Goal: Information Seeking & Learning: Learn about a topic

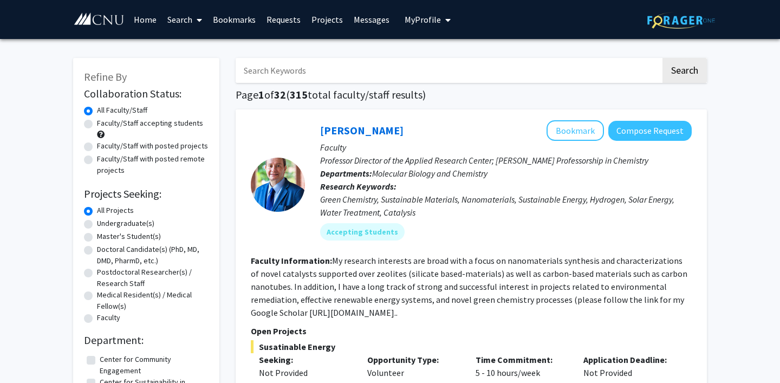
click at [343, 60] on input "Search Keywords" at bounding box center [448, 70] width 425 height 25
type input "international buisness"
click at [662, 58] on button "Search" at bounding box center [684, 70] width 44 height 25
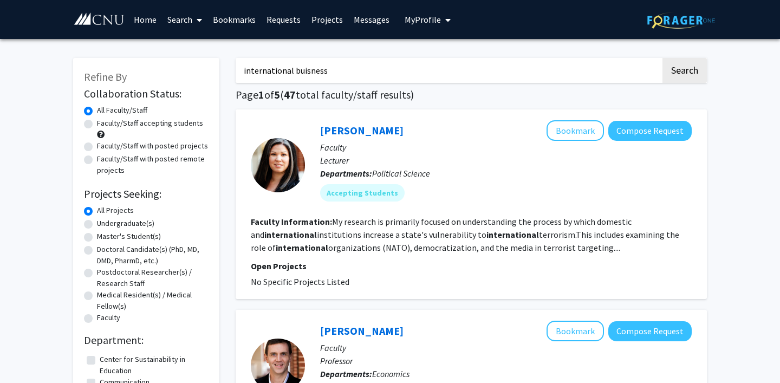
drag, startPoint x: 339, startPoint y: 71, endPoint x: 230, endPoint y: 71, distance: 108.3
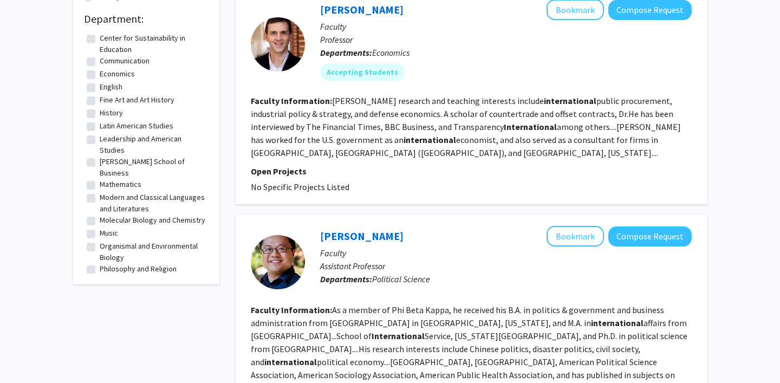
scroll to position [323, 0]
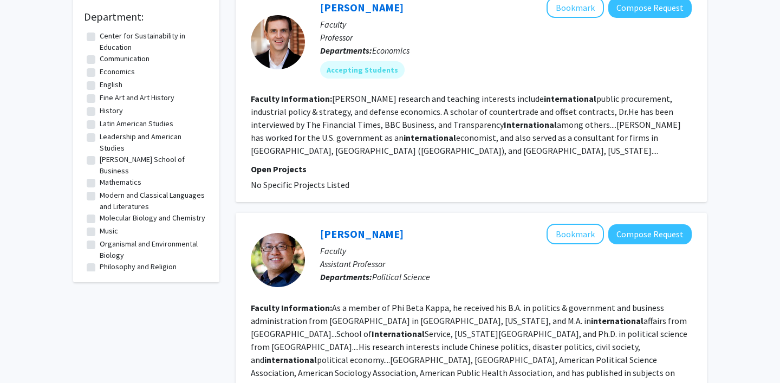
click at [100, 157] on label "[PERSON_NAME] School of Business" at bounding box center [153, 165] width 106 height 23
click at [100, 157] on input "[PERSON_NAME] School of Business" at bounding box center [103, 157] width 7 height 7
checkbox input "true"
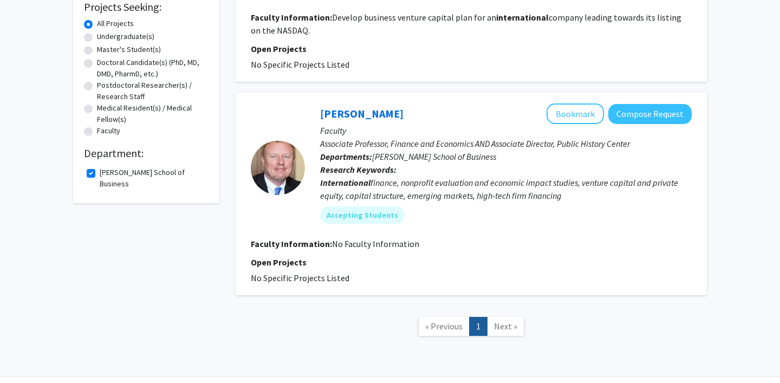
scroll to position [205, 0]
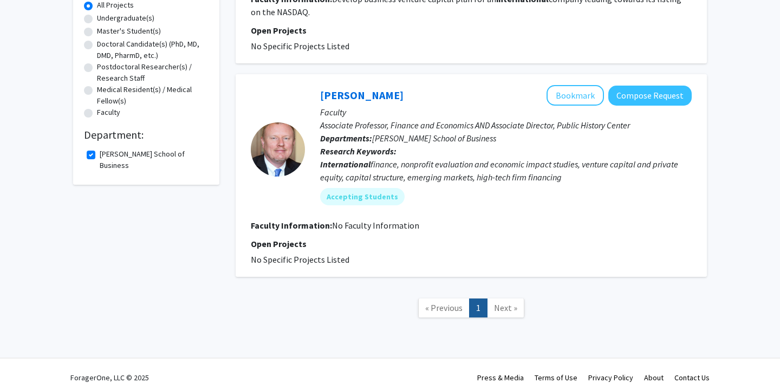
click at [497, 302] on link "Next »" at bounding box center [505, 307] width 37 height 19
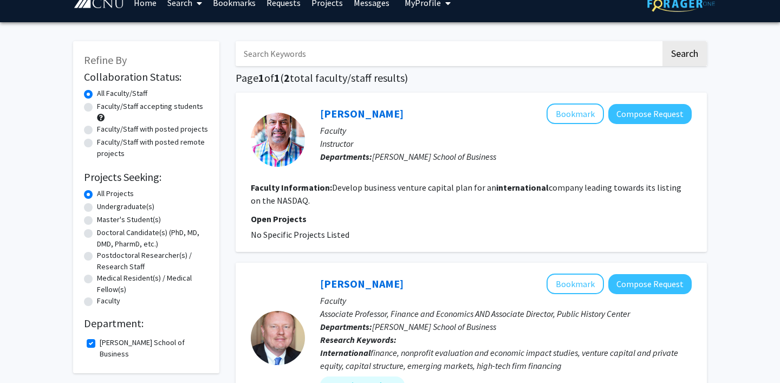
scroll to position [22, 0]
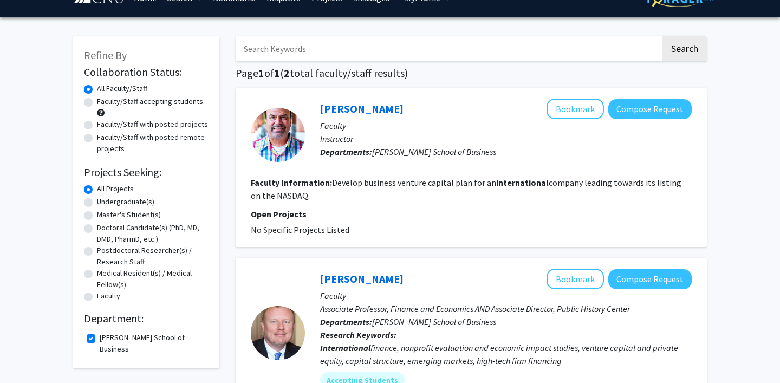
click at [100, 339] on label "[PERSON_NAME] School of Business" at bounding box center [153, 343] width 106 height 23
click at [100, 339] on input "[PERSON_NAME] School of Business" at bounding box center [103, 335] width 7 height 7
checkbox input "false"
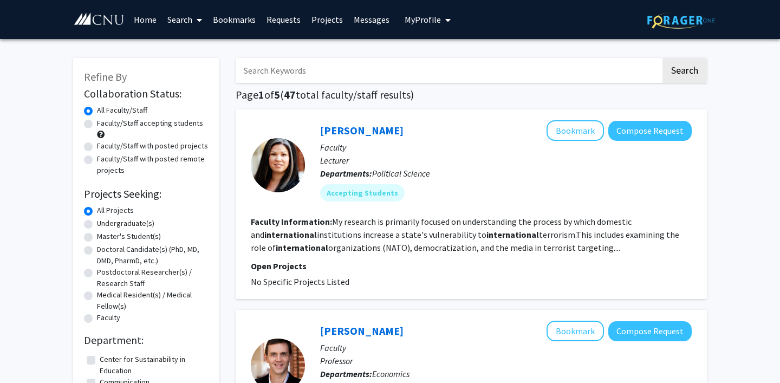
click at [313, 71] on input "Search Keywords" at bounding box center [448, 70] width 425 height 25
type input "business"
click at [662, 58] on button "Search" at bounding box center [684, 70] width 44 height 25
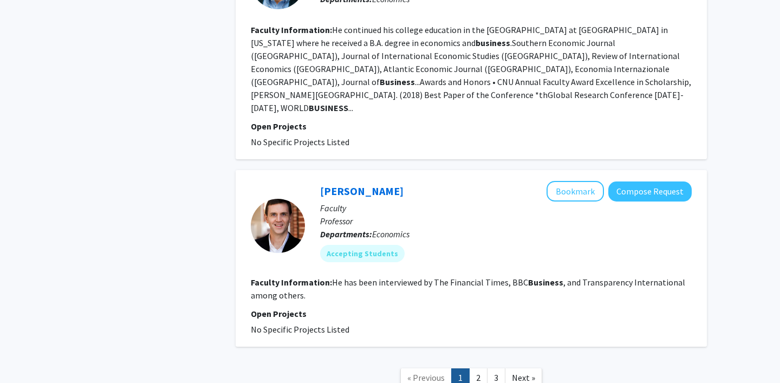
scroll to position [1907, 0]
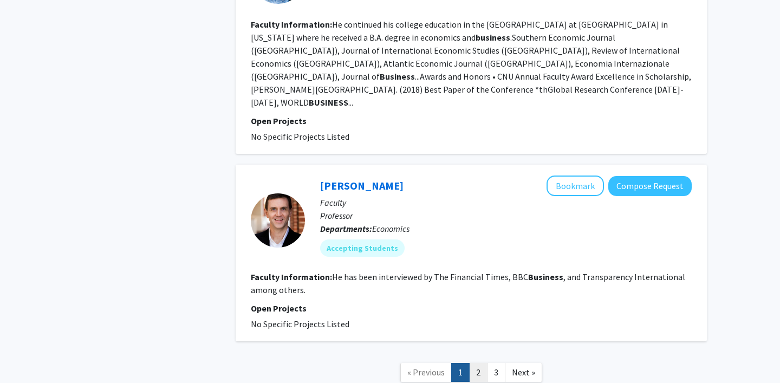
click at [478, 363] on link "2" at bounding box center [478, 372] width 18 height 19
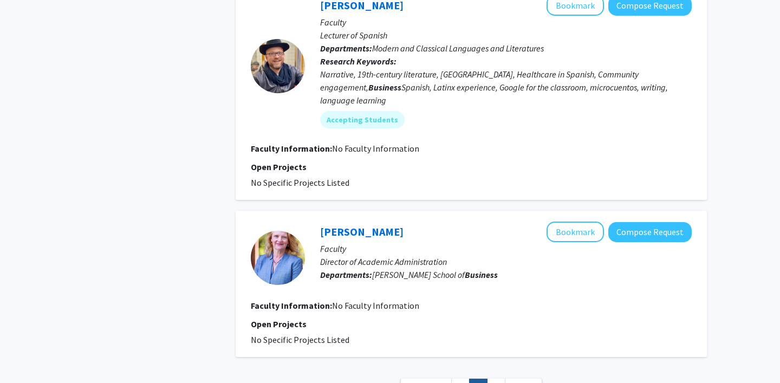
scroll to position [1786, 0]
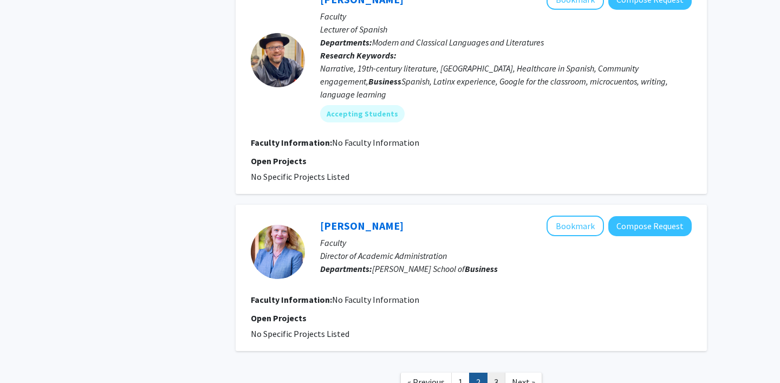
click at [489, 373] on link "3" at bounding box center [496, 382] width 18 height 19
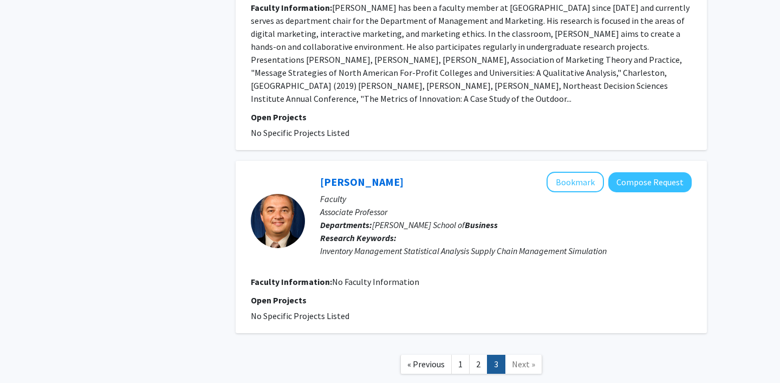
scroll to position [538, 0]
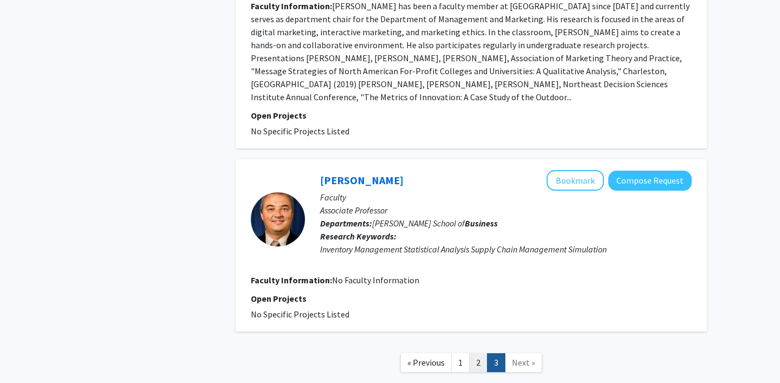
click at [478, 353] on link "2" at bounding box center [478, 362] width 18 height 19
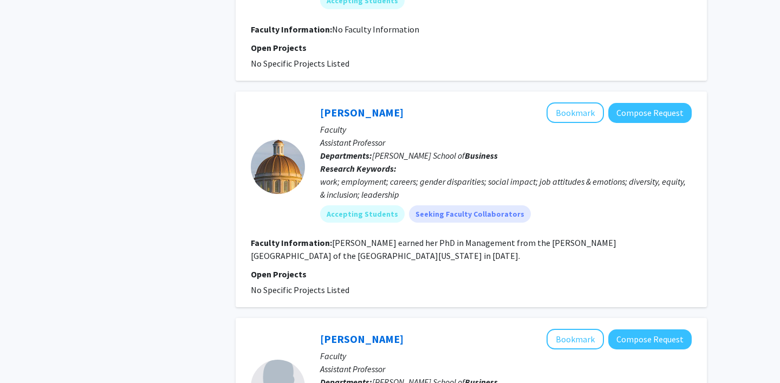
scroll to position [767, 0]
